Goal: Task Accomplishment & Management: Manage account settings

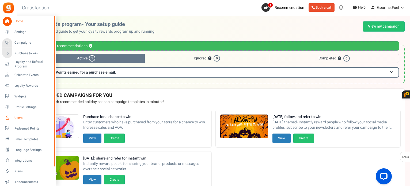
click at [24, 118] on span "Users" at bounding box center [32, 118] width 37 height 5
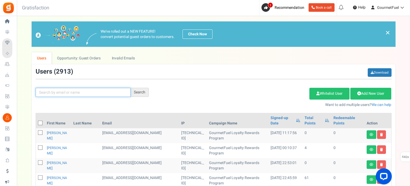
click at [80, 90] on input "text" at bounding box center [83, 92] width 95 height 9
paste input "[PERSON_NAME][EMAIL_ADDRESS][DOMAIN_NAME]"
type input "[PERSON_NAME][EMAIL_ADDRESS][DOMAIN_NAME]"
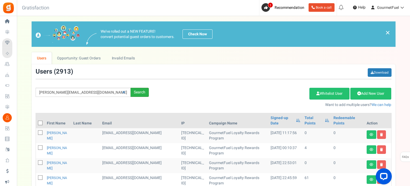
click at [148, 92] on div "Search" at bounding box center [140, 92] width 18 height 9
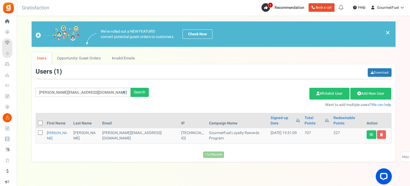
click at [57, 128] on td "Laura" at bounding box center [58, 135] width 27 height 15
click at [53, 130] on link "Laura" at bounding box center [57, 135] width 20 height 10
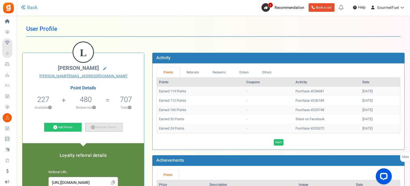
click at [106, 128] on link "Subtract Points" at bounding box center [103, 127] width 37 height 9
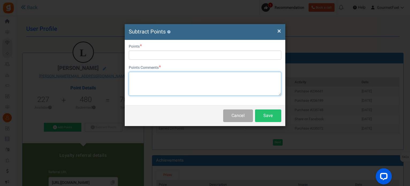
click at [170, 77] on textarea at bounding box center [205, 84] width 153 height 24
paste textarea "220 points (€11) GRPAYp9VZ9iFD GRPAYp9VZ9iFD"
drag, startPoint x: 171, startPoint y: 86, endPoint x: 116, endPoint y: 86, distance: 54.9
click at [116, 86] on div "× Close Subtract Points ? User Email Laura_naughton@hotmail.com Points Points C…" at bounding box center [205, 93] width 410 height 186
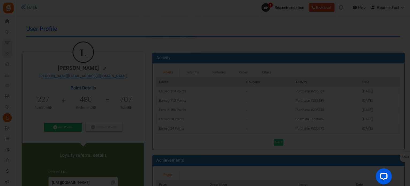
type textarea "220 points (€11) GRPAYp9VZ9iFD GRPAYp9VZ9iFD"
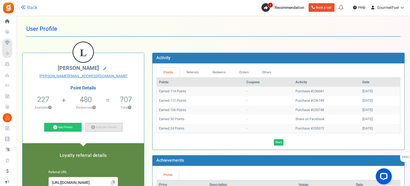
click at [104, 125] on link "Subtract Points" at bounding box center [103, 127] width 37 height 9
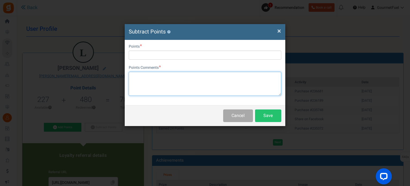
click at [159, 75] on textarea at bounding box center [205, 84] width 153 height 24
paste textarea "220 points (€11) GRPAYp9VZ9iFD GRPAYp9VZ9iFD"
click at [139, 86] on textarea "220 points (€11) GRPAYp9VZ9iFD GRPAYp9VZ9iFD" at bounding box center [205, 84] width 153 height 24
click at [136, 75] on textarea "220 points (€11) GRPAYp9VZ9iFD" at bounding box center [205, 84] width 153 height 24
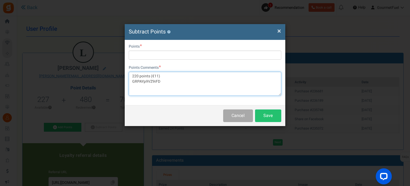
click at [136, 75] on textarea "220 points (€11) GRPAYp9VZ9iFD" at bounding box center [205, 84] width 153 height 24
type textarea "220 points (€11) GRPAYp9VZ9iFD"
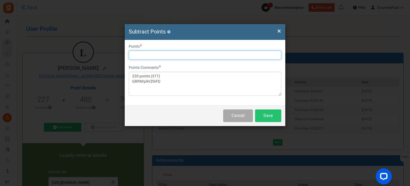
click at [152, 54] on input "text" at bounding box center [205, 55] width 153 height 9
paste input "220"
type input "220"
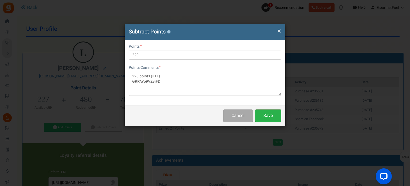
click at [277, 118] on button "Save" at bounding box center [268, 116] width 26 height 13
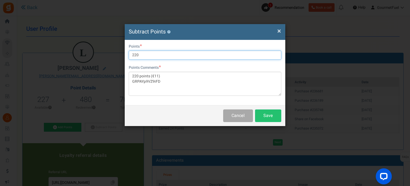
click at [145, 54] on input "220" at bounding box center [205, 55] width 153 height 9
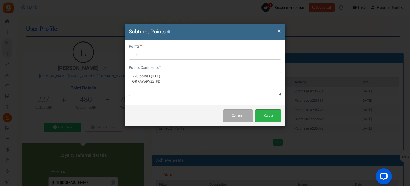
click at [274, 116] on button "Save" at bounding box center [268, 116] width 26 height 13
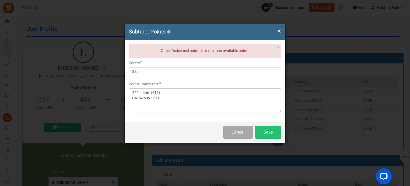
click at [281, 31] on span "×" at bounding box center [279, 31] width 4 height 10
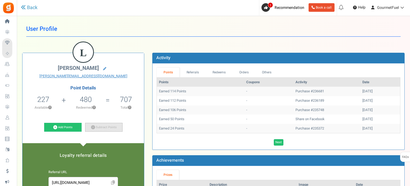
click at [107, 126] on link "Subtract Points" at bounding box center [103, 127] width 37 height 9
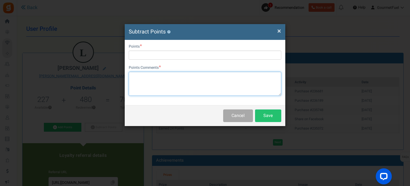
click at [151, 85] on textarea at bounding box center [205, 84] width 153 height 24
paste textarea "220"
type textarea "220"
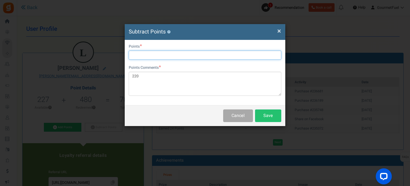
click at [149, 52] on input "text" at bounding box center [205, 55] width 153 height 9
paste input "220"
type input "220"
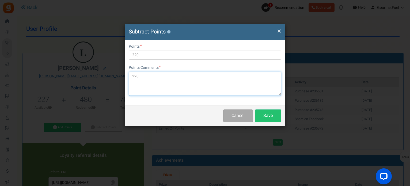
click at [145, 77] on textarea "220" at bounding box center [205, 84] width 153 height 24
paste textarea "points (€11) GRPAYp9VZ9iFD"
type textarea "220 points (€11) GRPAYp9VZ9iFD"
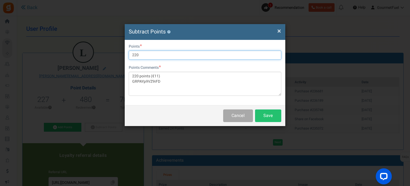
click at [153, 52] on input "220" at bounding box center [205, 55] width 153 height 9
type input "220"
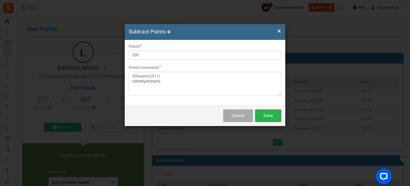
click at [268, 115] on button "Save" at bounding box center [268, 116] width 26 height 13
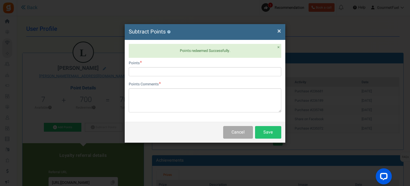
click at [280, 31] on span "×" at bounding box center [279, 31] width 4 height 10
